Goal: Transaction & Acquisition: Purchase product/service

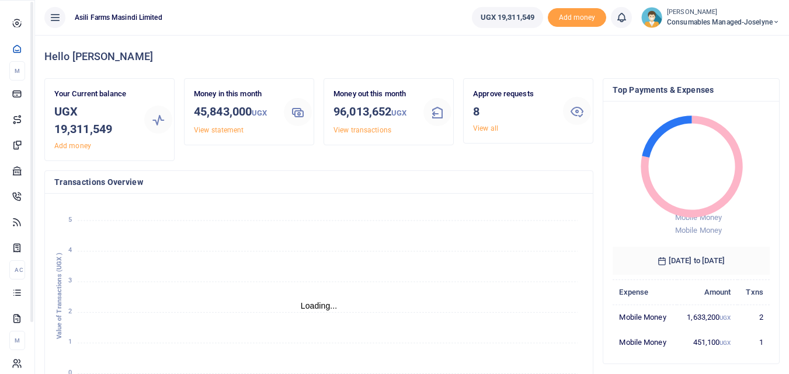
scroll to position [155, 148]
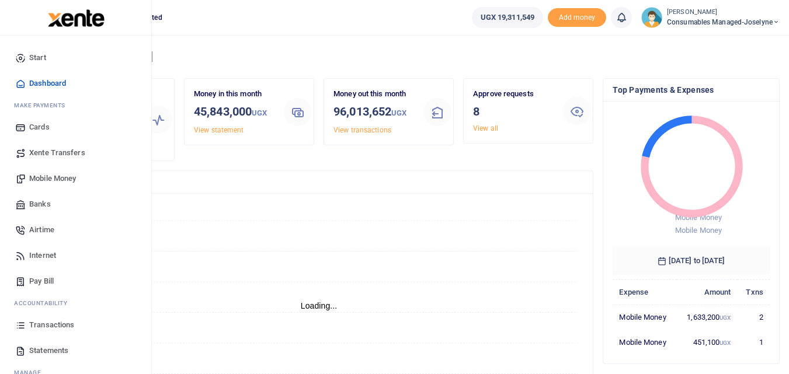
click at [23, 323] on icon at bounding box center [20, 325] width 11 height 11
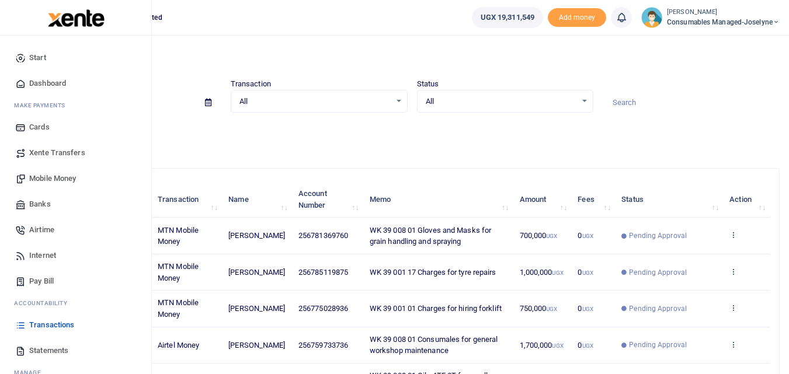
click at [54, 176] on span "Mobile Money" at bounding box center [52, 179] width 47 height 12
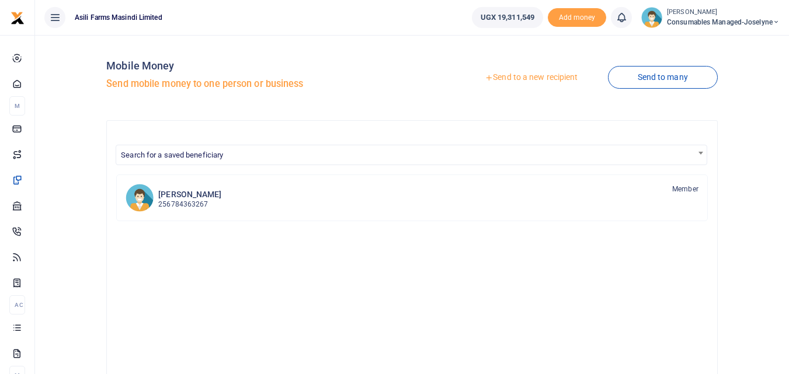
click at [539, 74] on link "Send to a new recipient" at bounding box center [531, 77] width 152 height 21
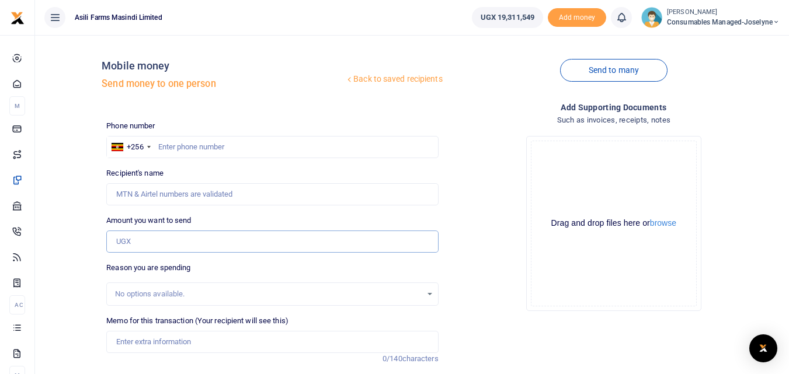
click at [134, 244] on input "Amount you want to send" at bounding box center [272, 242] width 332 height 22
paste input "WK 38 /007 / 03"
type input "WK 38 /007 / 03"
click at [136, 340] on input "Memo for this transaction (Your recipient will see this)" at bounding box center [272, 342] width 332 height 22
paste input "WK 38 /007 / 03"
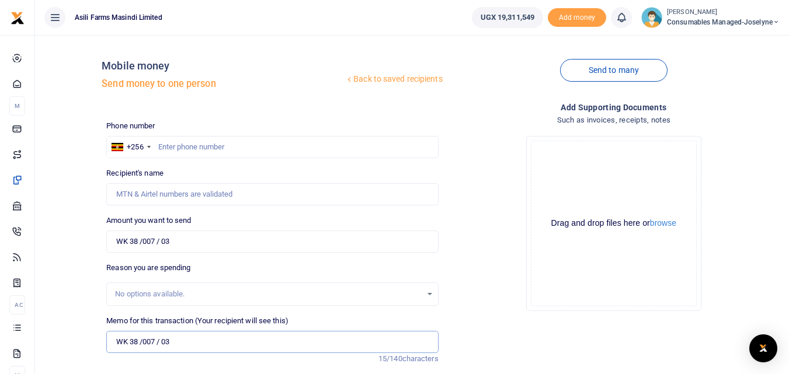
type input "WK 38 /007 / 03"
click at [191, 238] on input "WK 38 /007 / 03" at bounding box center [272, 242] width 332 height 22
type input "W"
click at [125, 238] on input "0" at bounding box center [272, 242] width 332 height 22
paste input "0777044998"
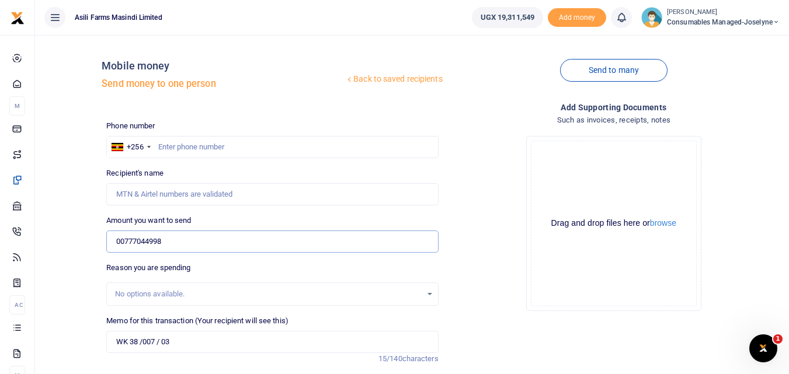
type input "00777044998"
click at [172, 140] on input "text" at bounding box center [272, 147] width 332 height 22
type input "777044998"
type input "Brickmas [PERSON_NAME]"
type input "777044998"
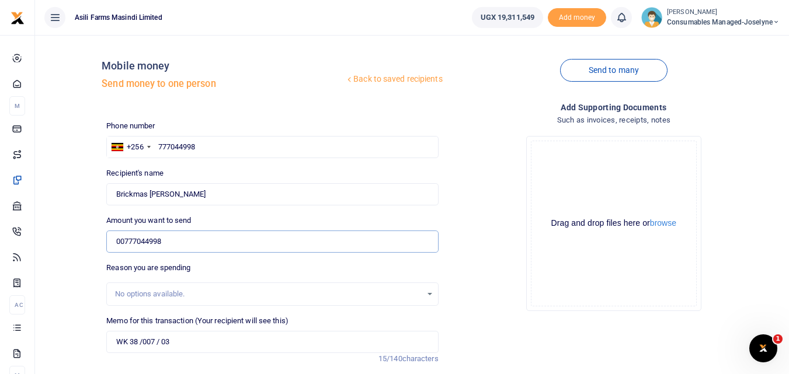
click at [177, 237] on input "00777044998" at bounding box center [272, 242] width 332 height 22
type input "0"
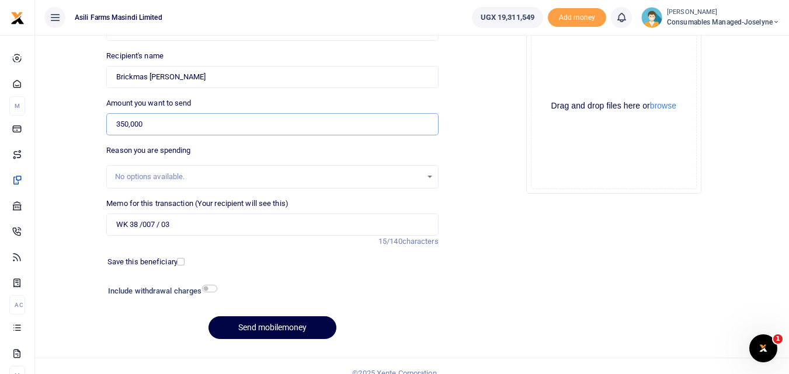
scroll to position [131, 0]
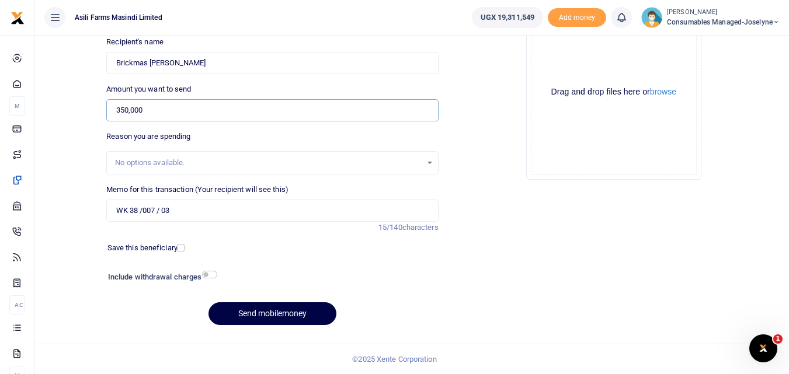
type input "350,000"
click at [218, 215] on input "WK 38 /007 / 03" at bounding box center [272, 211] width 332 height 22
click at [162, 209] on input "WK 38 /007 / 03 Service and Repairing bikes for crop scouts" at bounding box center [272, 211] width 332 height 22
type input "WK 38 007 03 Service and Repairing bikes for crop scouts"
click at [264, 308] on button "Send mobilemoney" at bounding box center [272, 313] width 128 height 23
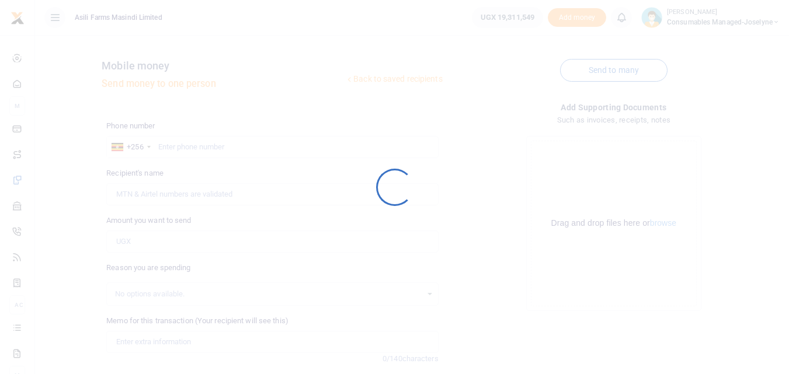
scroll to position [131, 0]
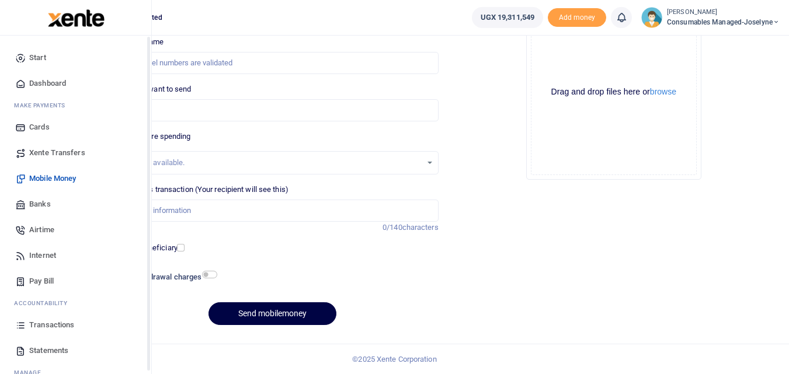
click at [20, 329] on icon at bounding box center [20, 325] width 11 height 11
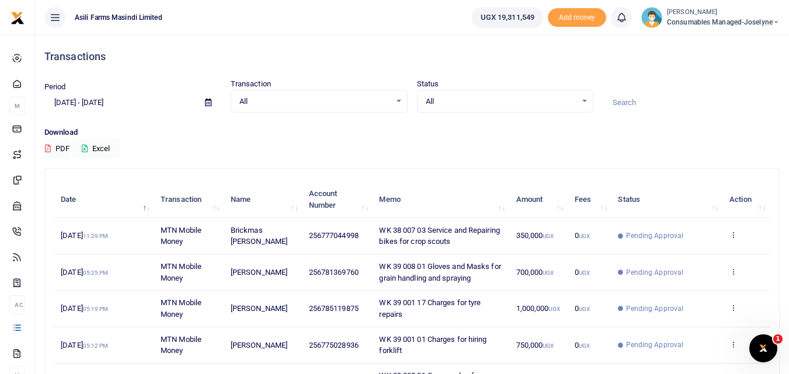
click at [733, 239] on icon at bounding box center [733, 235] width 8 height 8
click at [705, 261] on link "View details" at bounding box center [690, 260] width 92 height 16
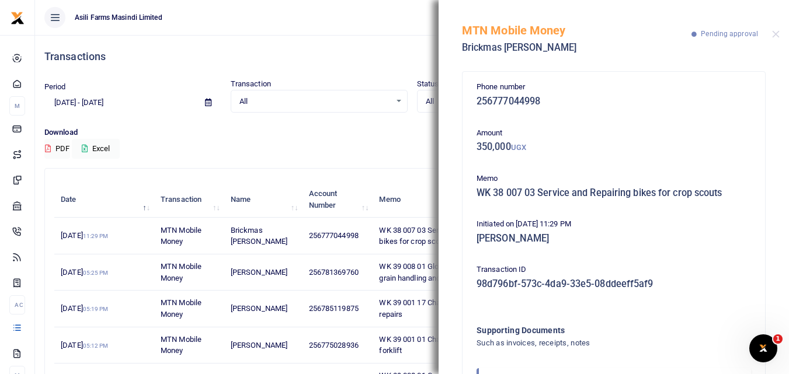
scroll to position [69, 0]
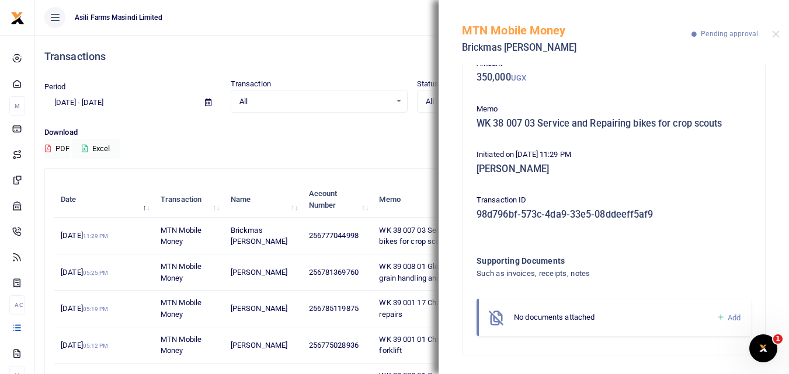
click at [716, 316] on icon at bounding box center [720, 317] width 9 height 11
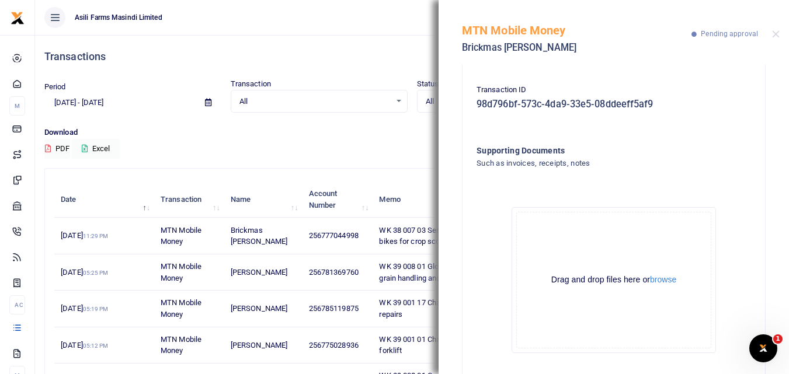
scroll to position [201, 0]
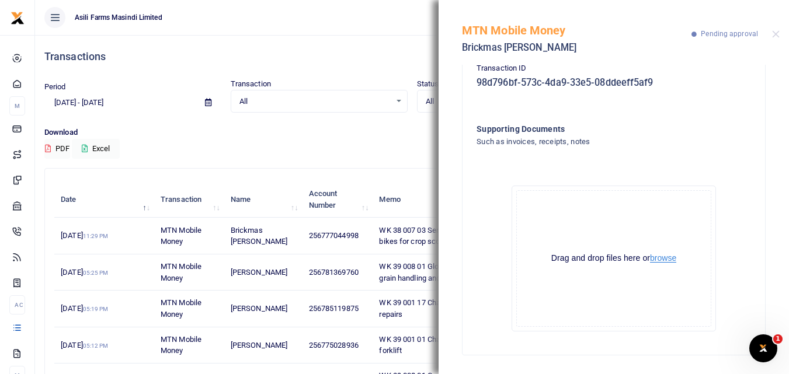
click at [663, 254] on button "browse" at bounding box center [663, 258] width 26 height 9
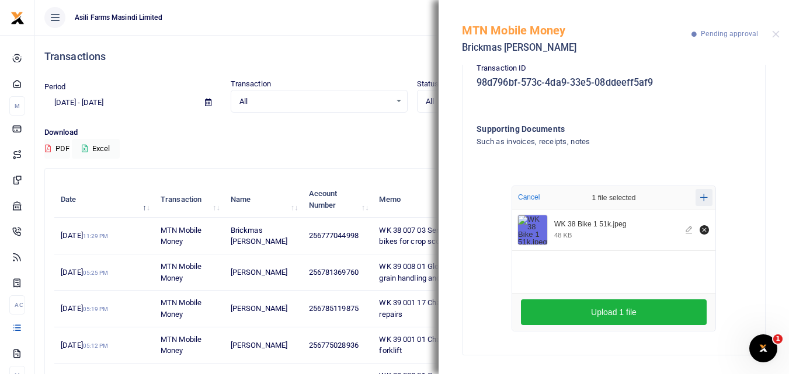
click at [700, 193] on icon "Add more files" at bounding box center [704, 197] width 8 height 9
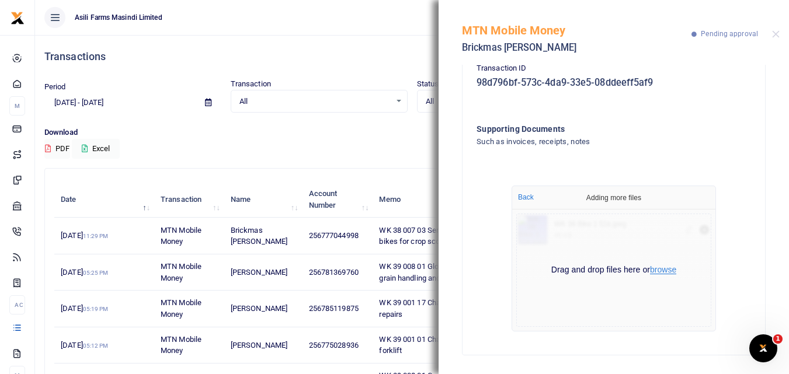
click at [667, 267] on button "browse" at bounding box center [663, 270] width 26 height 9
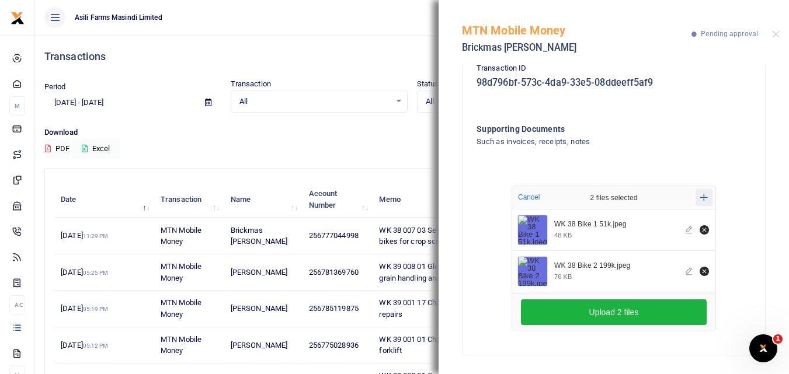
click at [700, 196] on icon "Add more files" at bounding box center [704, 197] width 8 height 9
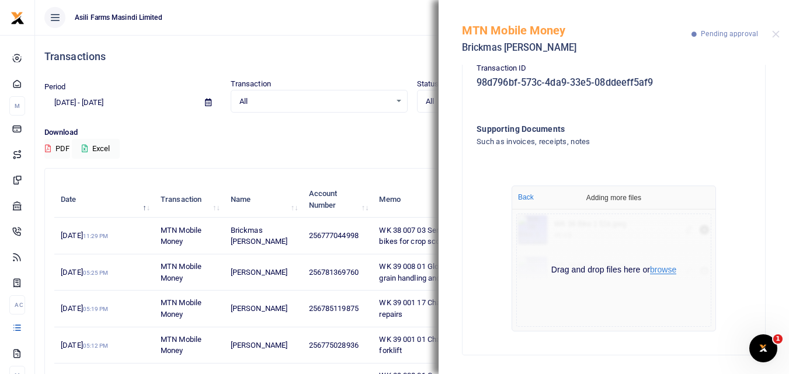
click at [665, 267] on button "browse" at bounding box center [663, 270] width 26 height 9
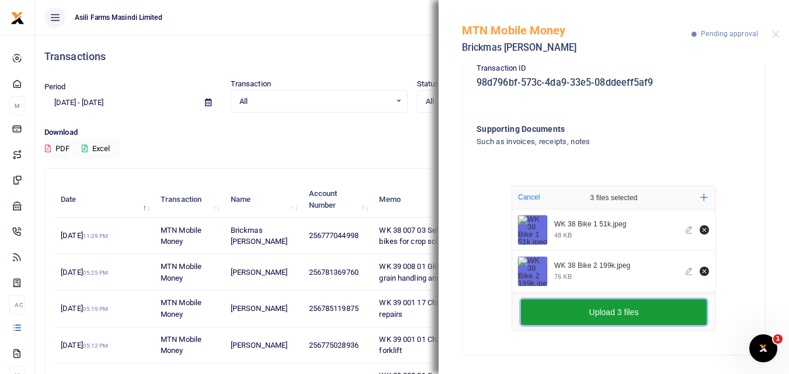
click at [618, 304] on button "Upload 3 files" at bounding box center [614, 312] width 186 height 26
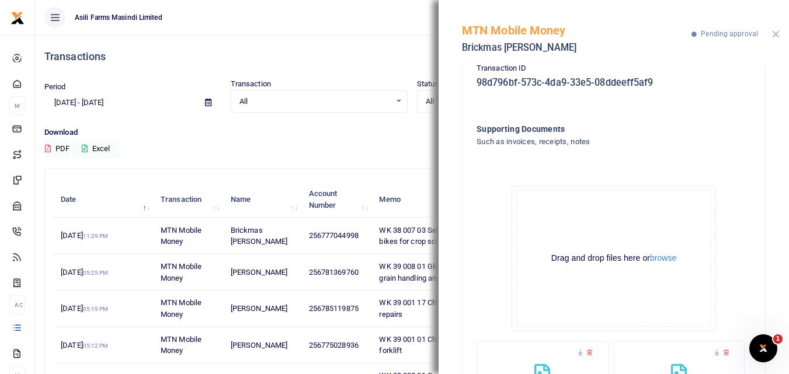
click at [777, 32] on button "Close" at bounding box center [776, 34] width 8 height 8
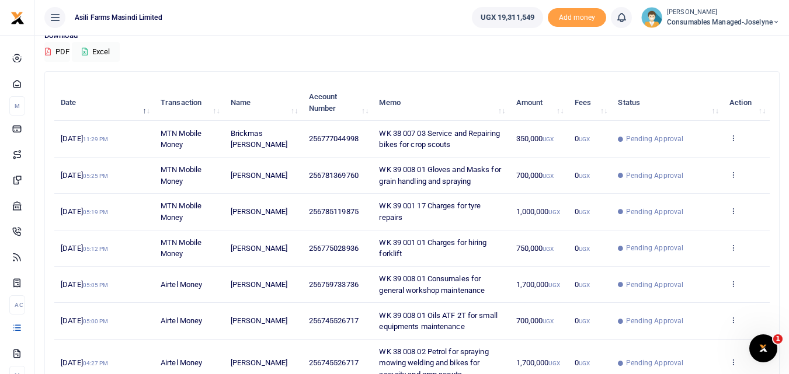
scroll to position [98, 0]
drag, startPoint x: 366, startPoint y: 294, endPoint x: 294, endPoint y: 303, distance: 72.4
click at [294, 302] on tr "22nd Sep 2025 05:05 PM Airtel Money Stephen Mutibwa 256759733736 WK 39 008 01 C…" at bounding box center [411, 284] width 715 height 36
copy tr "256759733736"
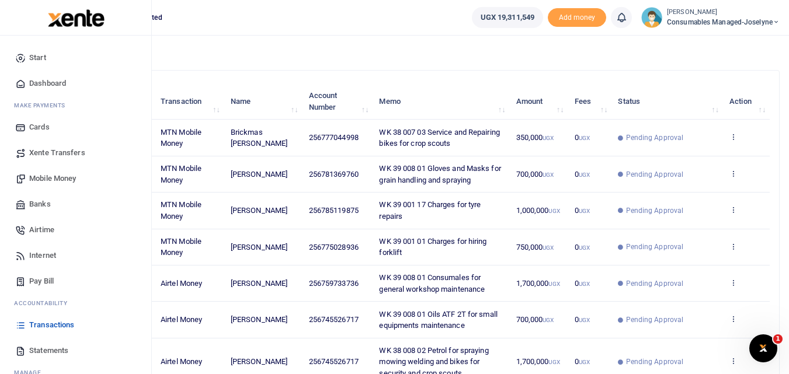
click at [39, 177] on span "Mobile Money" at bounding box center [52, 179] width 47 height 12
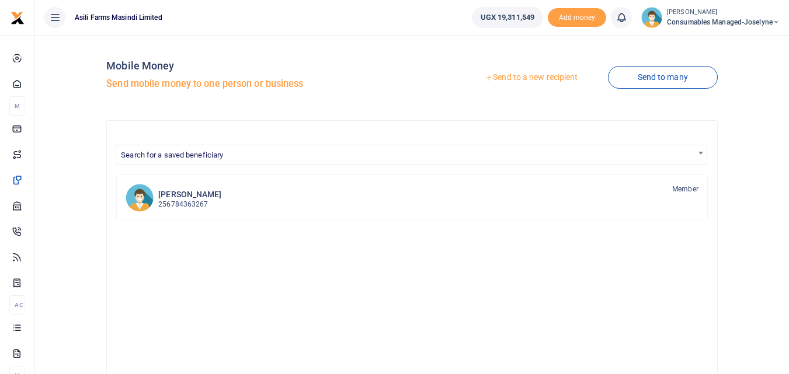
click at [505, 74] on link "Send to a new recipient" at bounding box center [531, 77] width 152 height 21
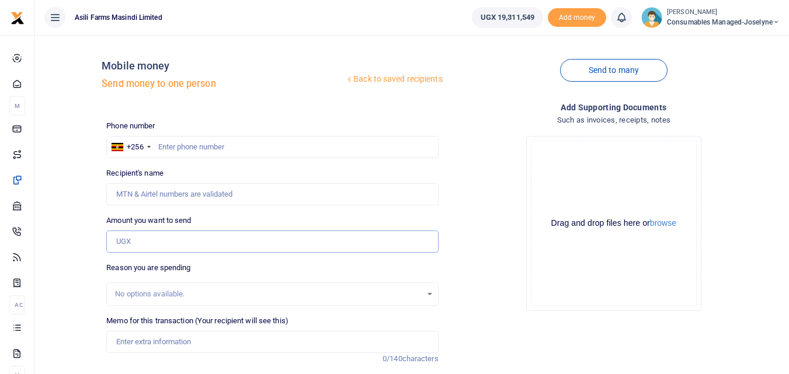
click at [159, 242] on input "Amount you want to send" at bounding box center [272, 242] width 332 height 22
paste input "256759733736"
type input "256759733736"
click at [176, 150] on input "text" at bounding box center [272, 147] width 332 height 22
type input "7"
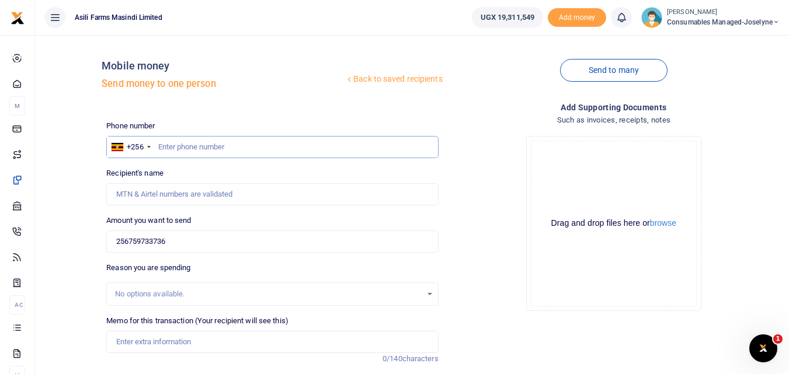
click at [179, 149] on input "text" at bounding box center [272, 147] width 332 height 22
type input "756727434"
click at [207, 238] on input "256759733736" at bounding box center [272, 242] width 332 height 22
type input "[PERSON_NAME]"
type input "2"
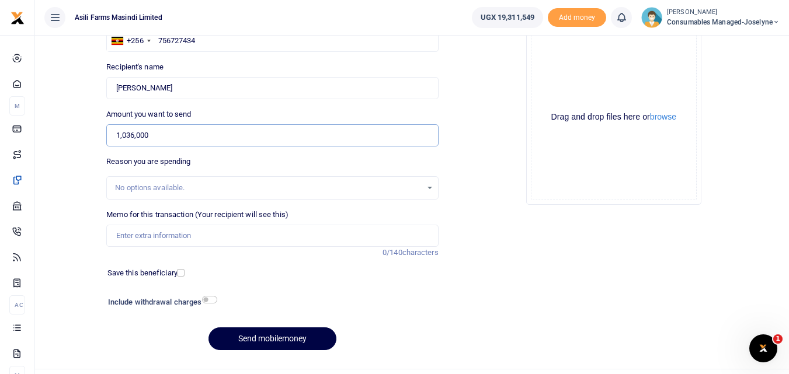
scroll to position [111, 0]
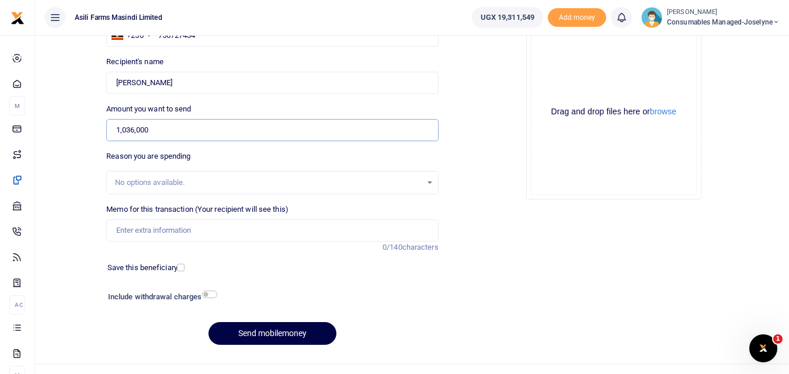
type input "1,036,000"
click at [163, 229] on input "Memo for this transaction (Your recipient will see this)" at bounding box center [272, 230] width 332 height 22
click at [139, 229] on input "Memo for this transaction (Your recipient will see this)" at bounding box center [272, 230] width 332 height 22
paste input "WK 38 /001 / 14"
click at [160, 233] on input "WK 38 /001 / 14 Pipes for workshop table" at bounding box center [272, 230] width 332 height 22
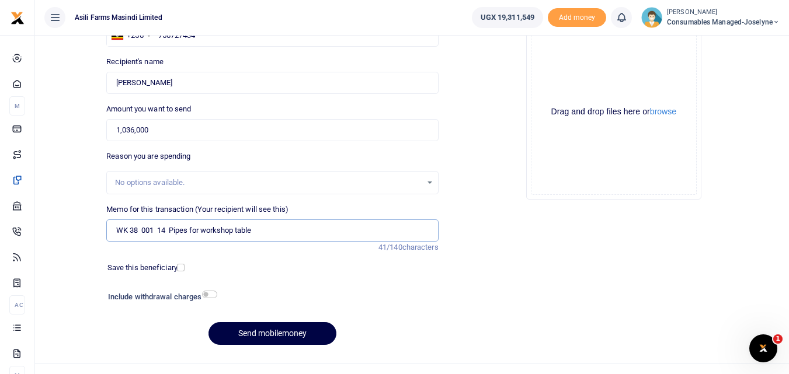
scroll to position [110, 0]
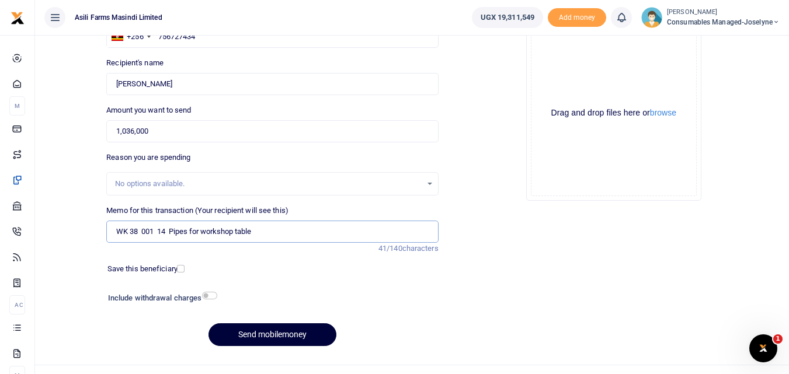
type input "WK 38 001 14 Pipes for workshop table"
click at [281, 340] on button "Send mobilemoney" at bounding box center [272, 334] width 128 height 23
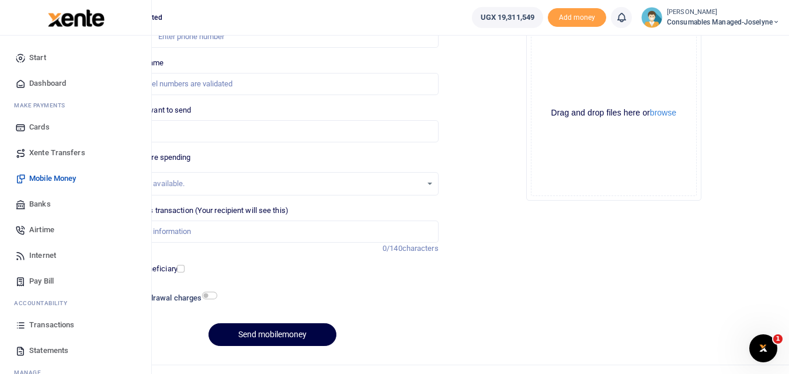
click at [20, 326] on icon at bounding box center [20, 325] width 11 height 11
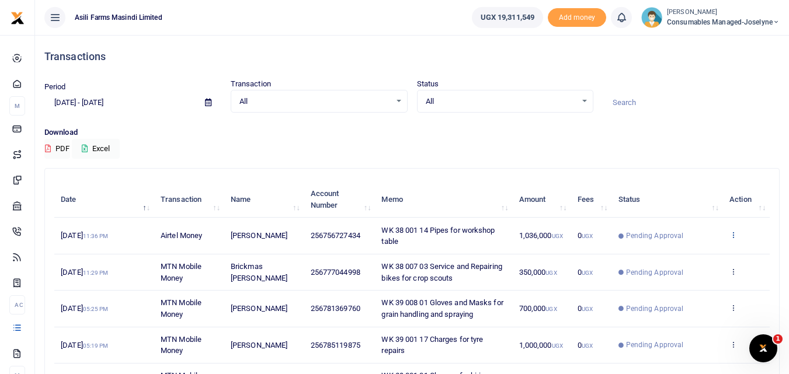
click at [734, 236] on icon at bounding box center [733, 235] width 8 height 8
click at [690, 255] on link "View details" at bounding box center [690, 254] width 92 height 16
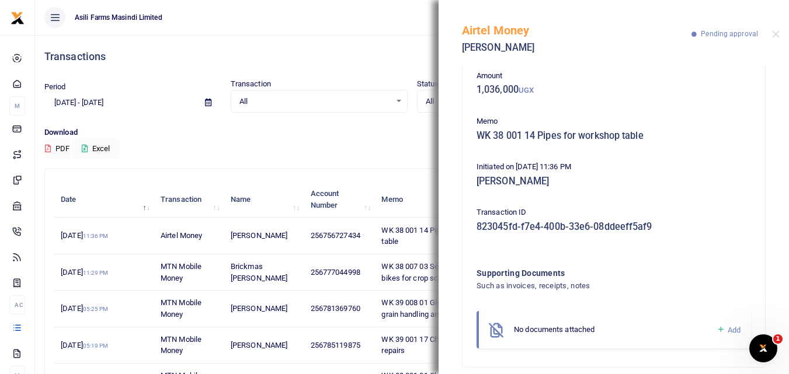
scroll to position [69, 0]
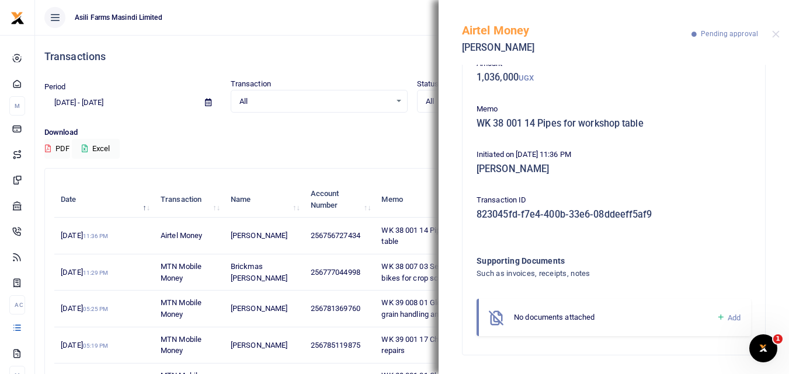
click at [716, 319] on icon at bounding box center [720, 317] width 9 height 11
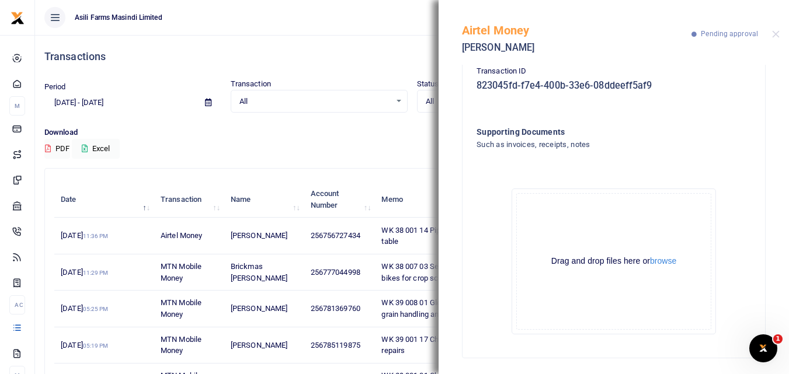
scroll to position [201, 0]
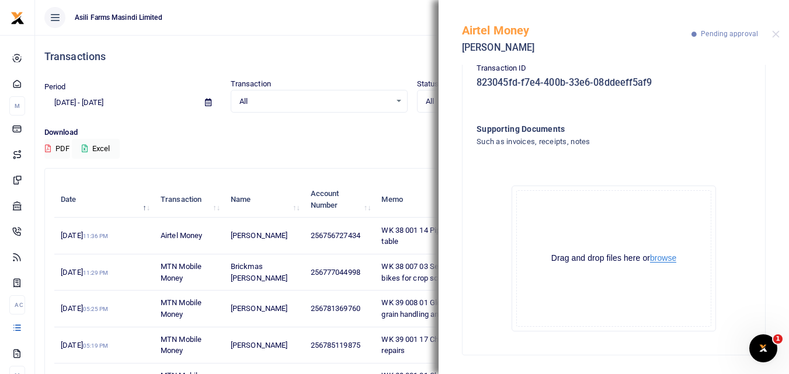
click at [658, 254] on button "browse" at bounding box center [663, 258] width 26 height 9
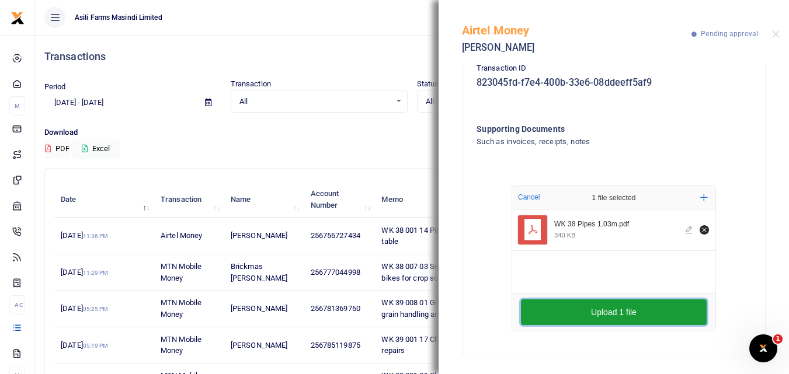
click at [567, 314] on button "Upload 1 file" at bounding box center [614, 312] width 186 height 26
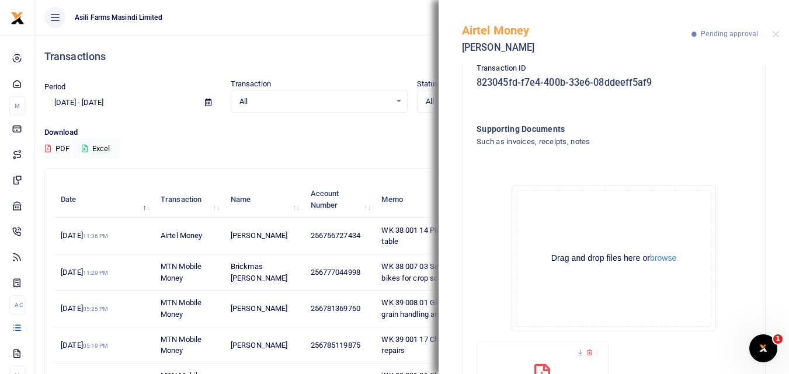
click at [567, 314] on div "Drag and drop files here or browse Powered by Uppy" at bounding box center [613, 258] width 195 height 137
click at [775, 33] on button "Close" at bounding box center [776, 34] width 8 height 8
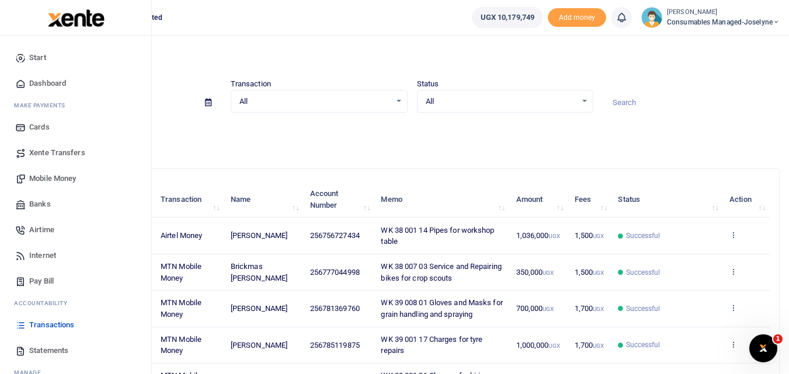
click at [47, 173] on span "Mobile Money" at bounding box center [52, 179] width 47 height 12
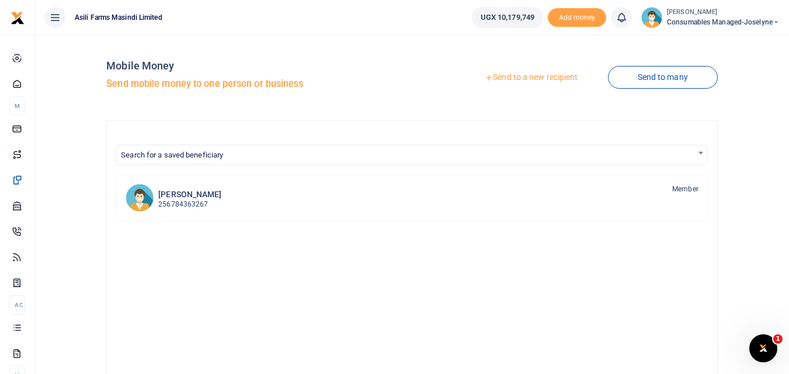
click at [521, 75] on link "Send to a new recipient" at bounding box center [531, 77] width 152 height 21
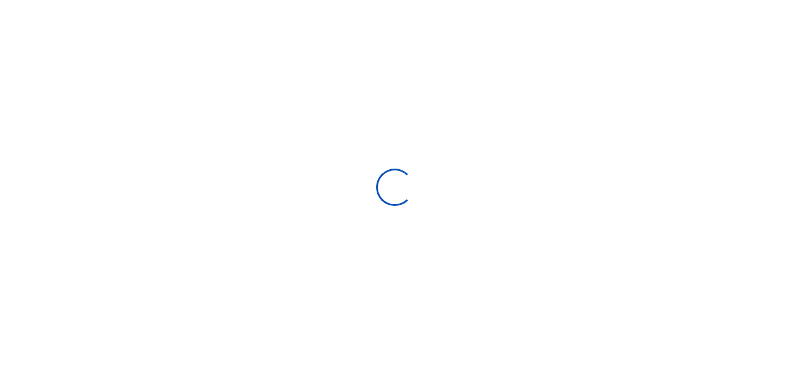
select select "Loading bundles"
select select
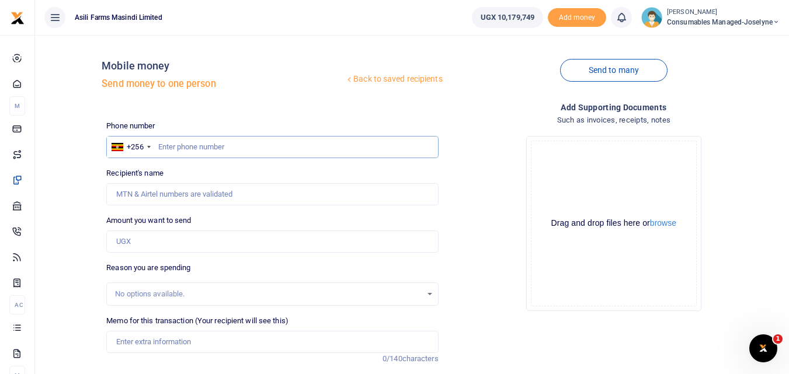
click at [167, 145] on input "text" at bounding box center [272, 147] width 332 height 22
type input "785737592"
type input "Godfrey Balikata"
type input "785737592"
click at [143, 240] on input "Amount you want to send" at bounding box center [272, 242] width 332 height 22
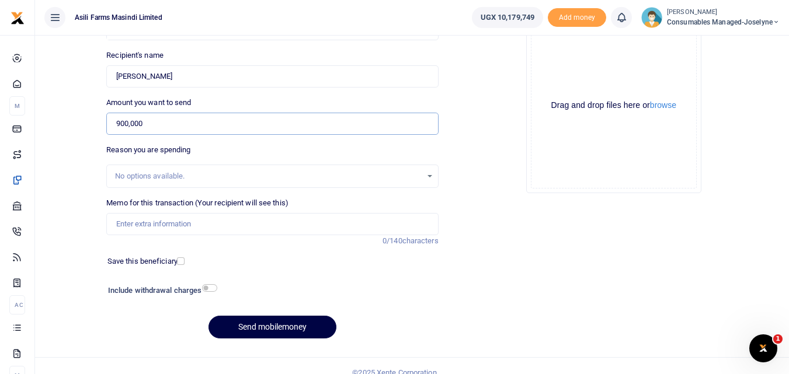
scroll to position [121, 0]
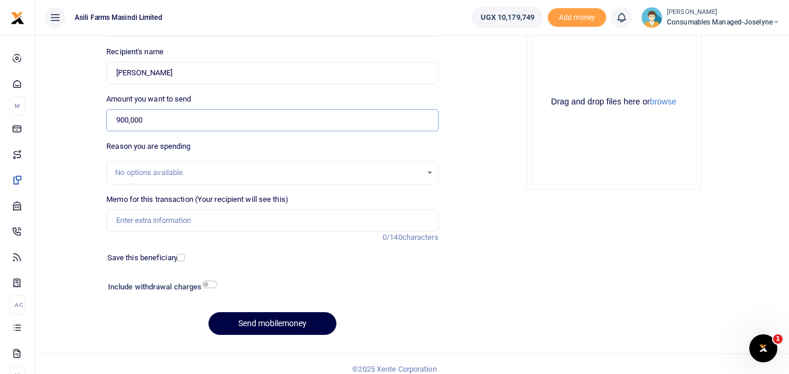
type input "900,000"
click at [203, 222] on input "Memo for this transaction (Your recipient will see this)" at bounding box center [272, 221] width 332 height 22
paste input "WK 39 /008 / 02"
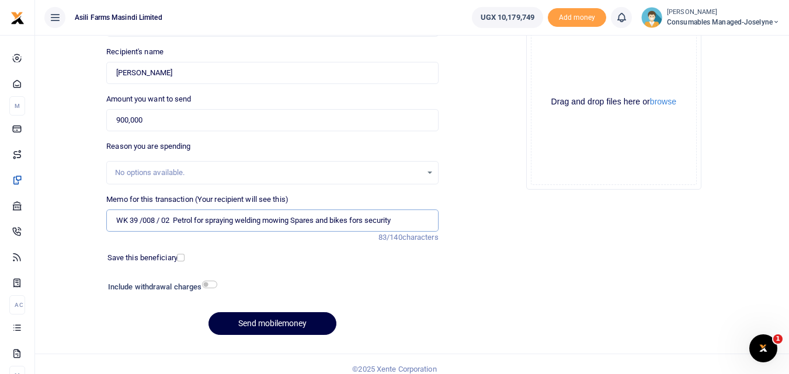
click at [159, 221] on input "WK 39 /008 / 02 Petrol for spraying welding mowing Spares and bikes fors securi…" at bounding box center [272, 221] width 332 height 22
click at [407, 225] on input "WK 39 008 02 Petrol for spraying welding mowing Spares and bikes fors security" at bounding box center [272, 221] width 332 height 22
click at [343, 221] on input "WK 39 008 02 Petrol for spraying welding mowing Spares and bikes fors security …" at bounding box center [272, 221] width 332 height 22
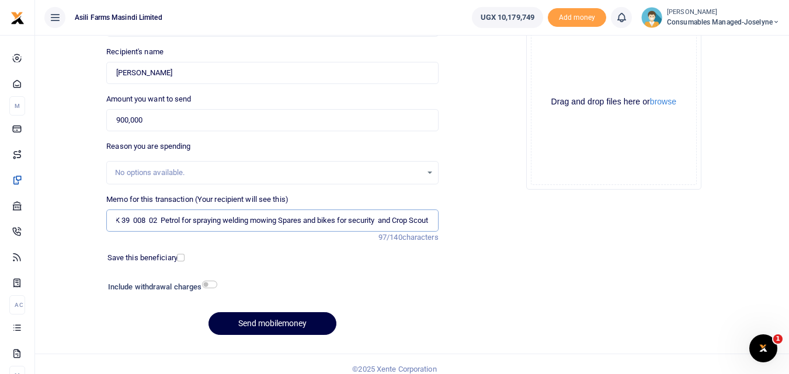
type input "WK 39 008 02 Petrol for spraying welding mowing Spares and bikes for security a…"
click at [672, 99] on button "browse" at bounding box center [663, 101] width 26 height 9
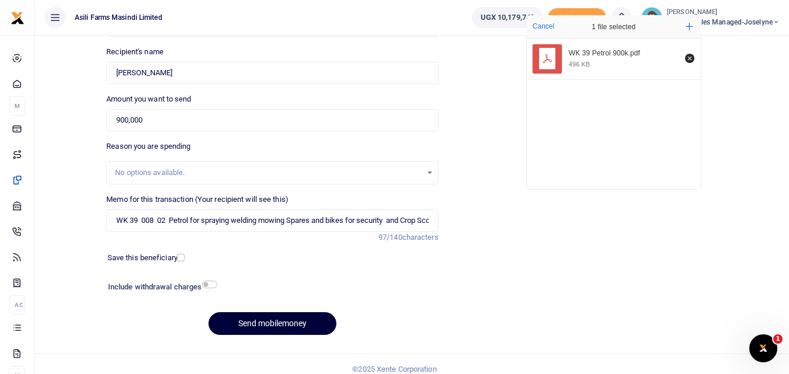
click at [276, 322] on button "Send mobilemoney" at bounding box center [272, 323] width 128 height 23
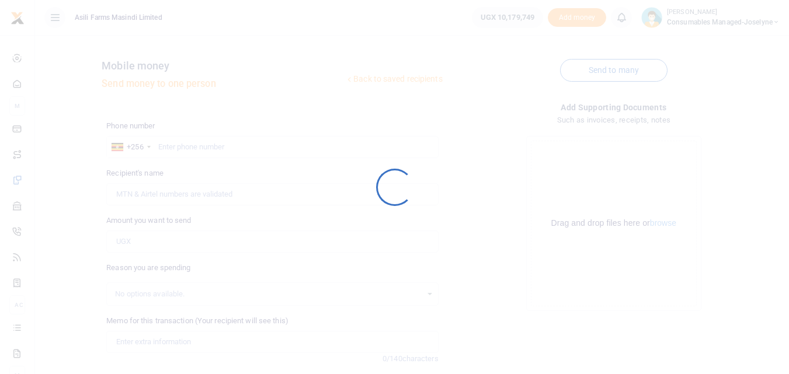
scroll to position [120, 0]
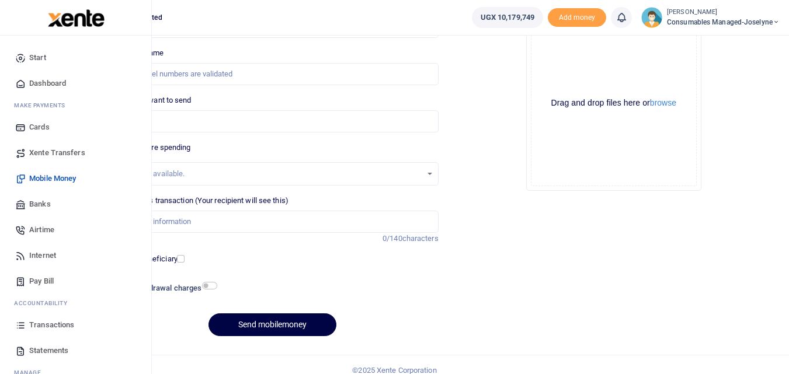
click at [24, 327] on icon at bounding box center [20, 325] width 11 height 11
